Goal: Information Seeking & Learning: Find specific page/section

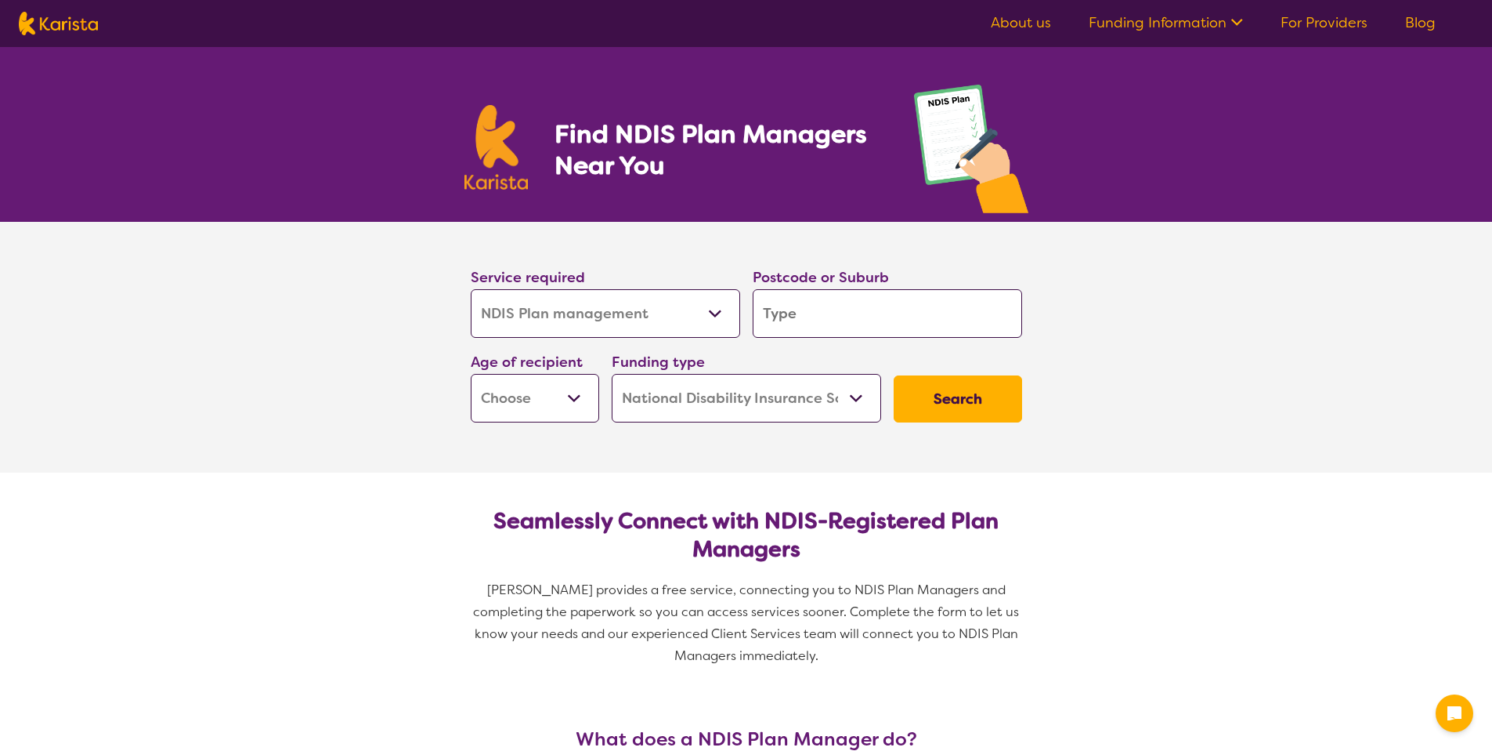
select select "NDIS Plan management"
select select "NDIS"
select select "NDIS Plan management"
select select "NDIS"
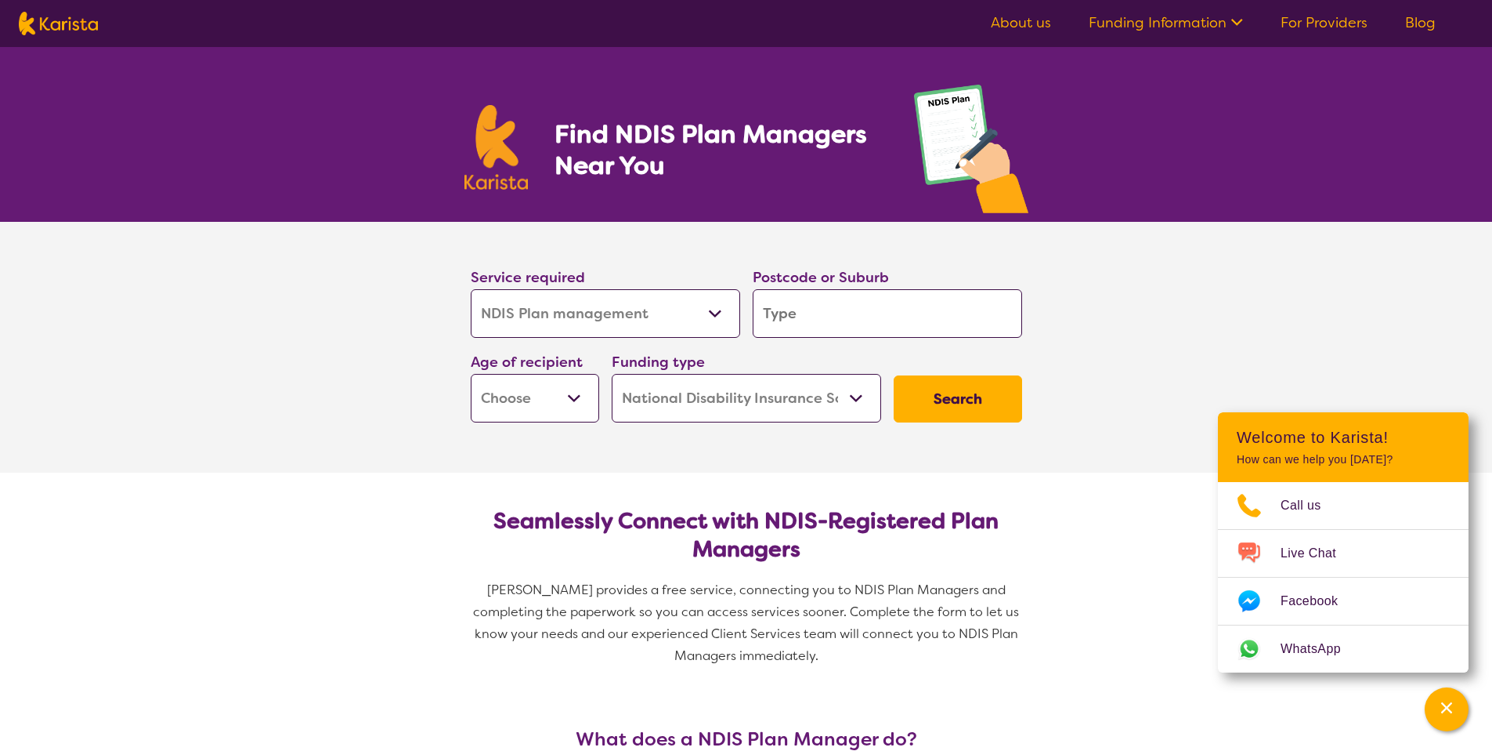
click at [616, 311] on select "Allied Health Assistant Assessment ([MEDICAL_DATA] or [MEDICAL_DATA]) Behaviour…" at bounding box center [605, 313] width 269 height 49
click at [471, 289] on select "Allied Health Assistant Assessment ([MEDICAL_DATA] or [MEDICAL_DATA]) Behaviour…" at bounding box center [605, 313] width 269 height 49
click at [804, 332] on input "search" at bounding box center [887, 313] width 269 height 49
type input "2031"
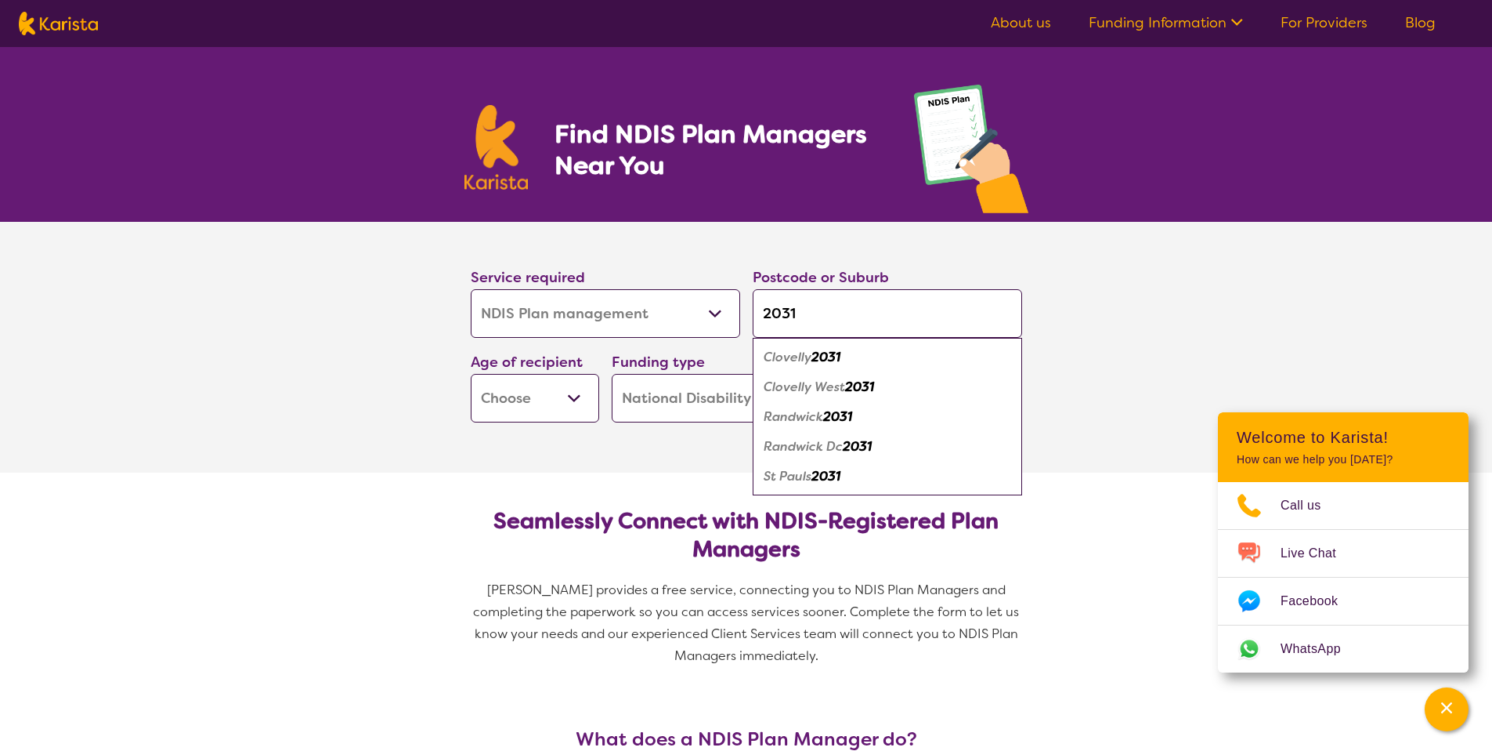
click at [584, 395] on select "Early Childhood - 0 to 9 Child - 10 to 11 Adolescent - 12 to 17 Adult - 18 to 6…" at bounding box center [535, 398] width 128 height 49
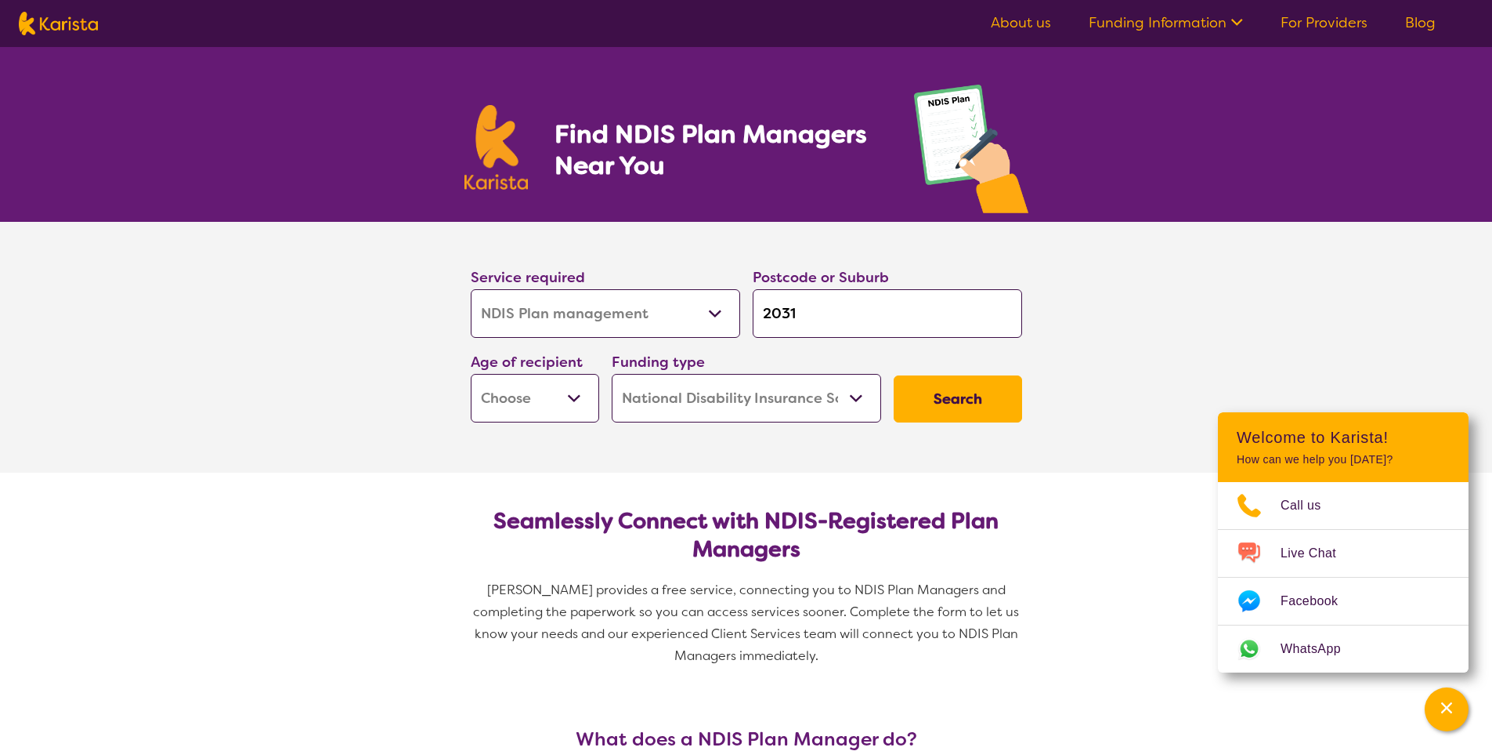
select select "EC"
click at [471, 374] on select "Early Childhood - 0 to 9 Child - 10 to 11 Adolescent - 12 to 17 Adult - 18 to 6…" at bounding box center [535, 398] width 128 height 49
select select "EC"
click at [851, 397] on select "Home Care Package (HCP) National Disability Insurance Scheme (NDIS) I don't know" at bounding box center [746, 398] width 269 height 49
click at [612, 374] on select "Home Care Package (HCP) National Disability Insurance Scheme (NDIS) I don't know" at bounding box center [746, 398] width 269 height 49
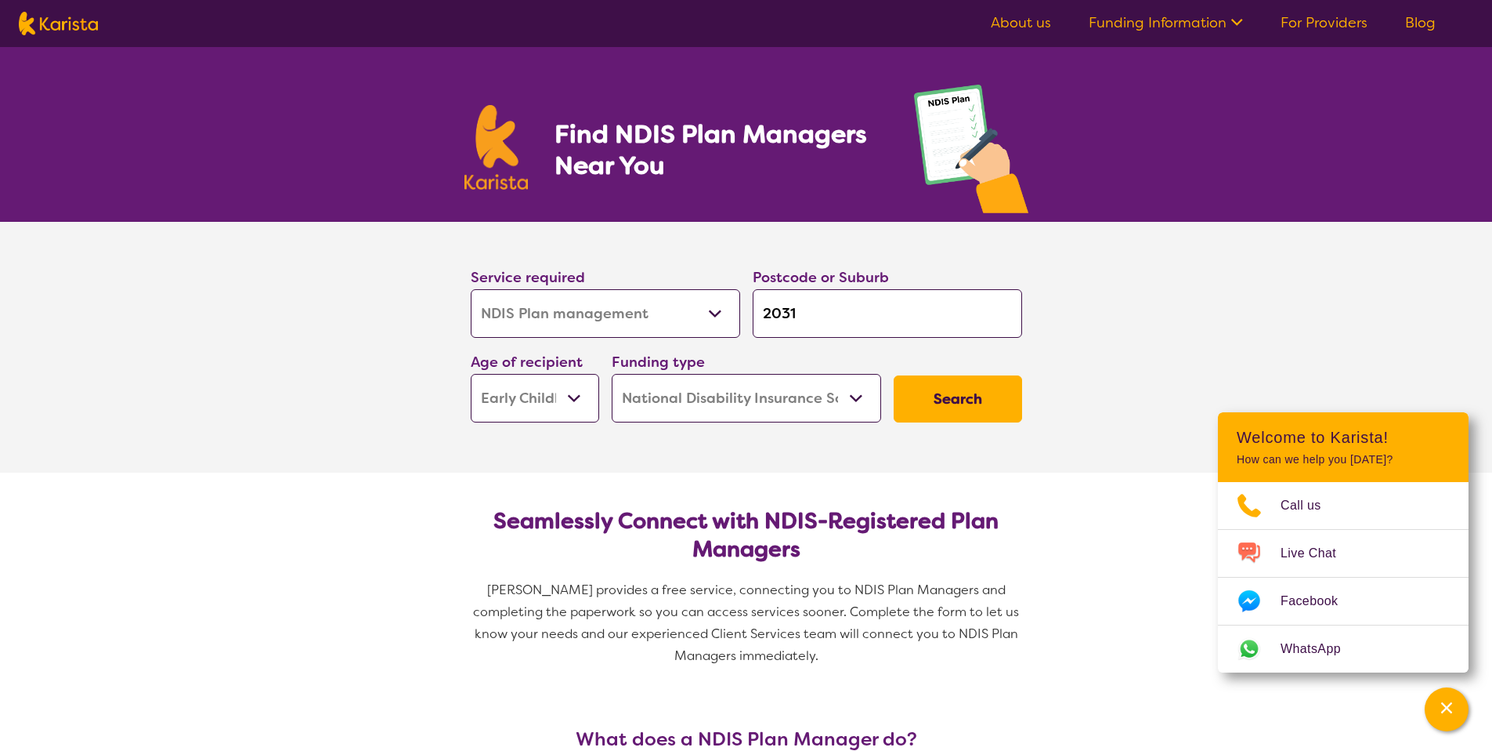
click at [939, 409] on button "Search" at bounding box center [958, 398] width 128 height 47
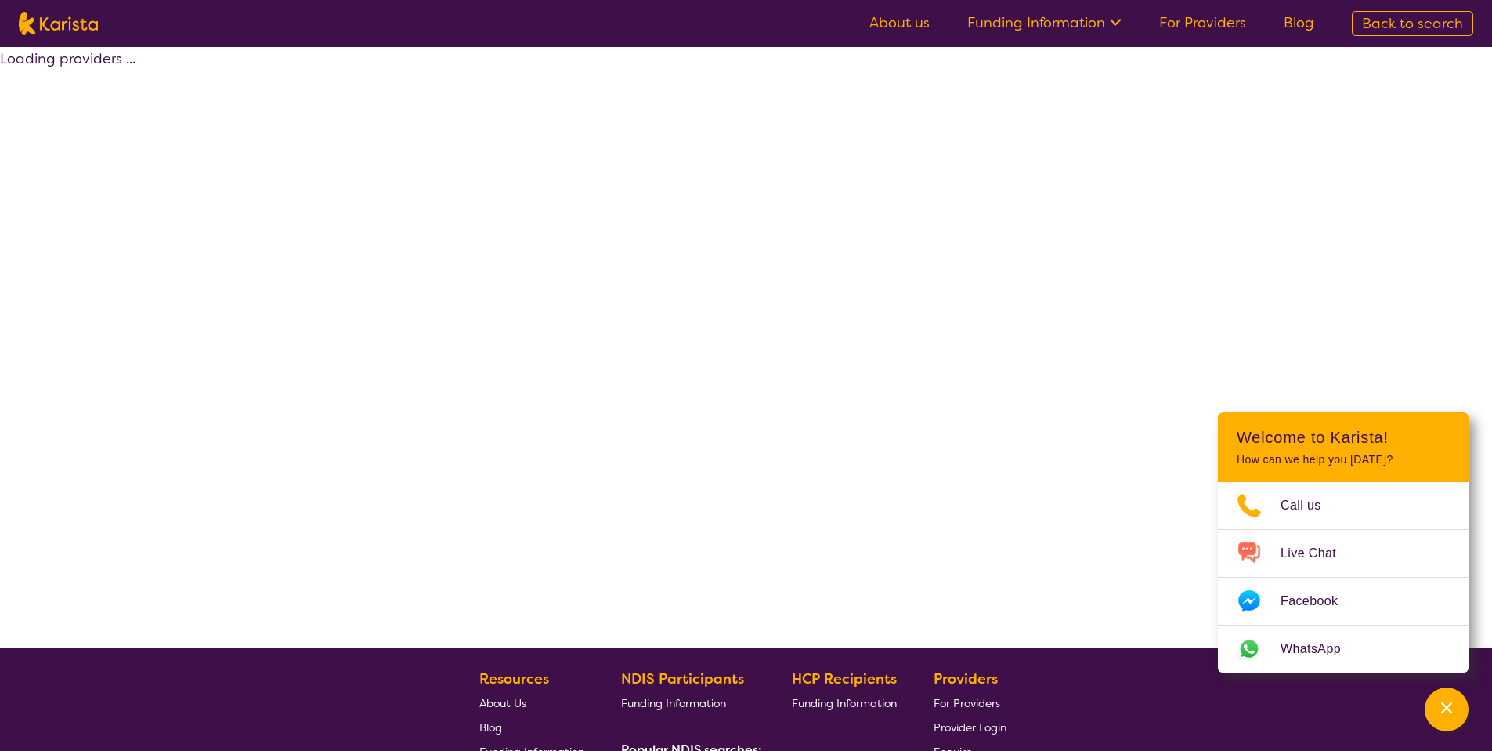
select select "by_score"
